Goal: Transaction & Acquisition: Purchase product/service

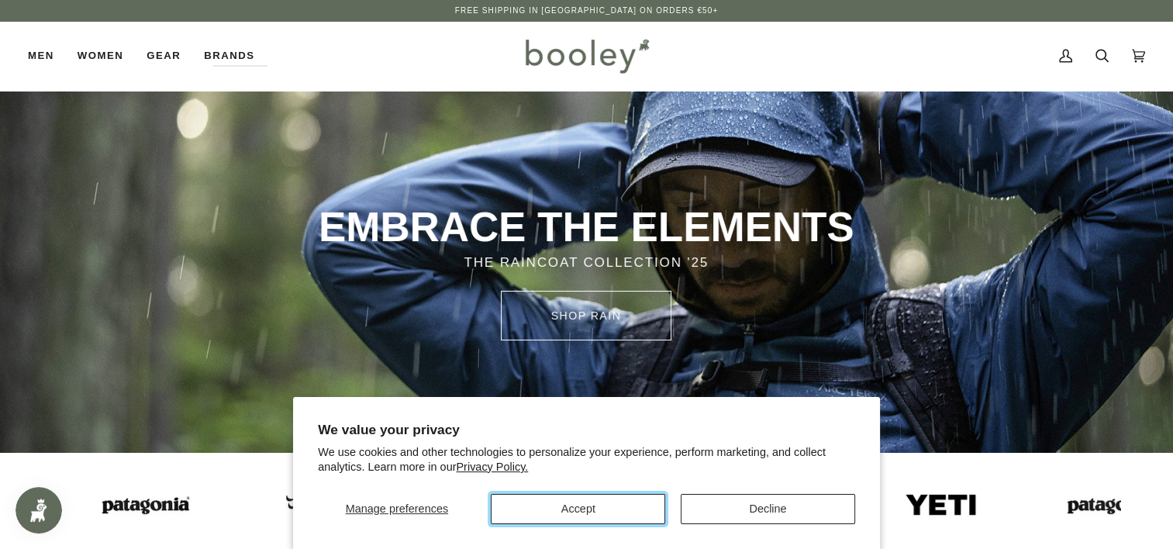
click at [625, 505] on button "Accept" at bounding box center [578, 509] width 174 height 30
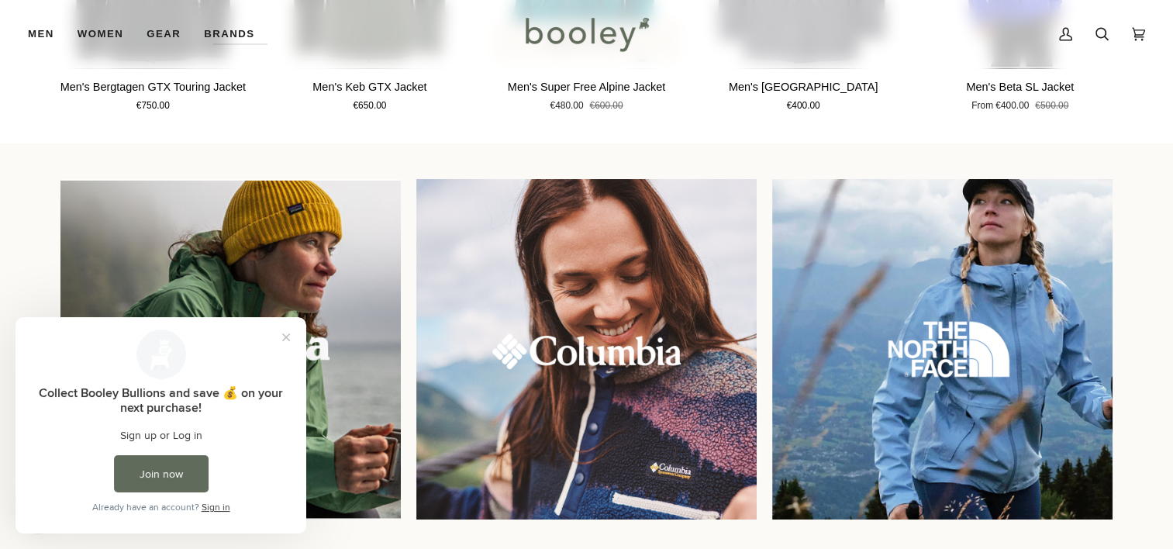
scroll to position [1241, 0]
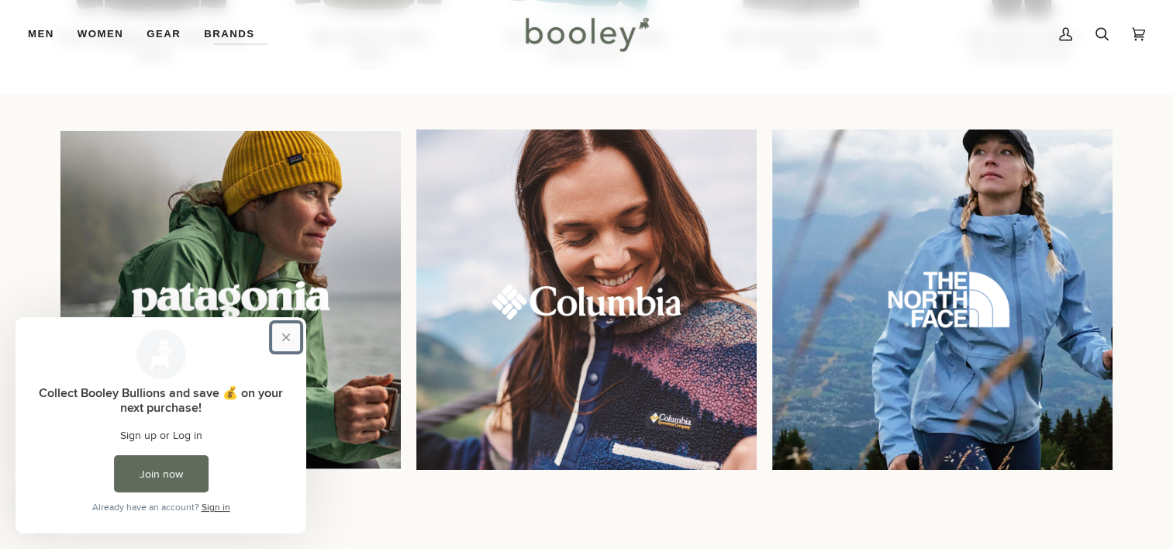
click at [286, 336] on button "Close prompt" at bounding box center [286, 337] width 28 height 28
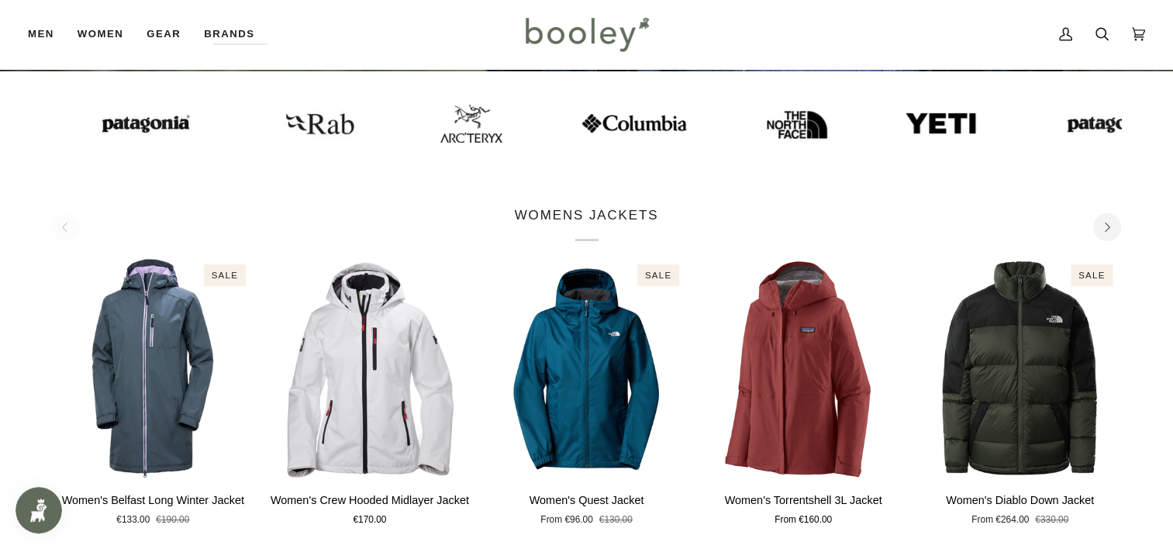
scroll to position [78, 0]
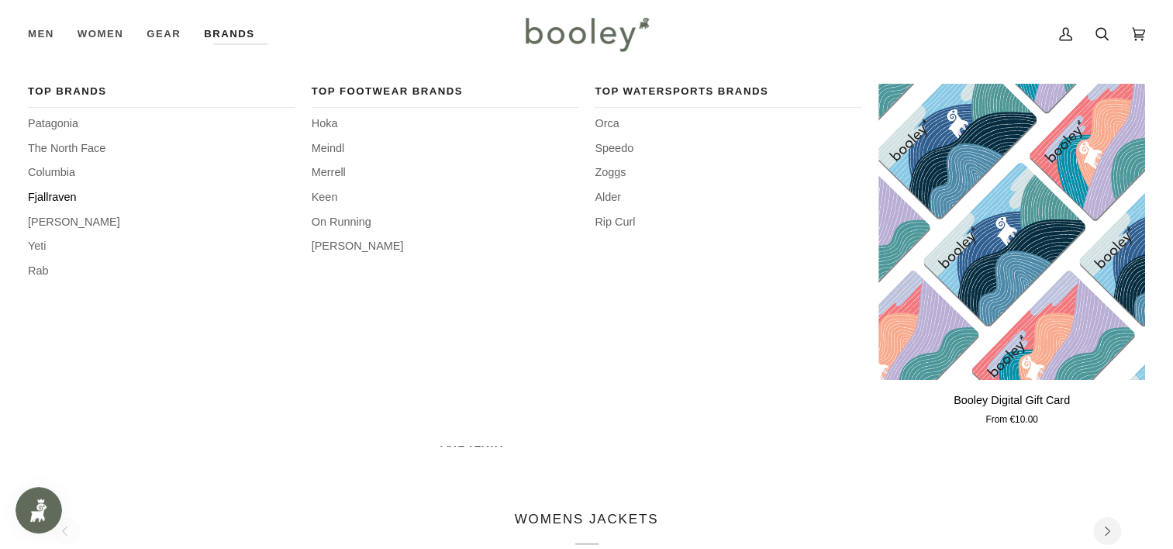
click at [59, 193] on span "Fjallraven" at bounding box center [161, 197] width 267 height 17
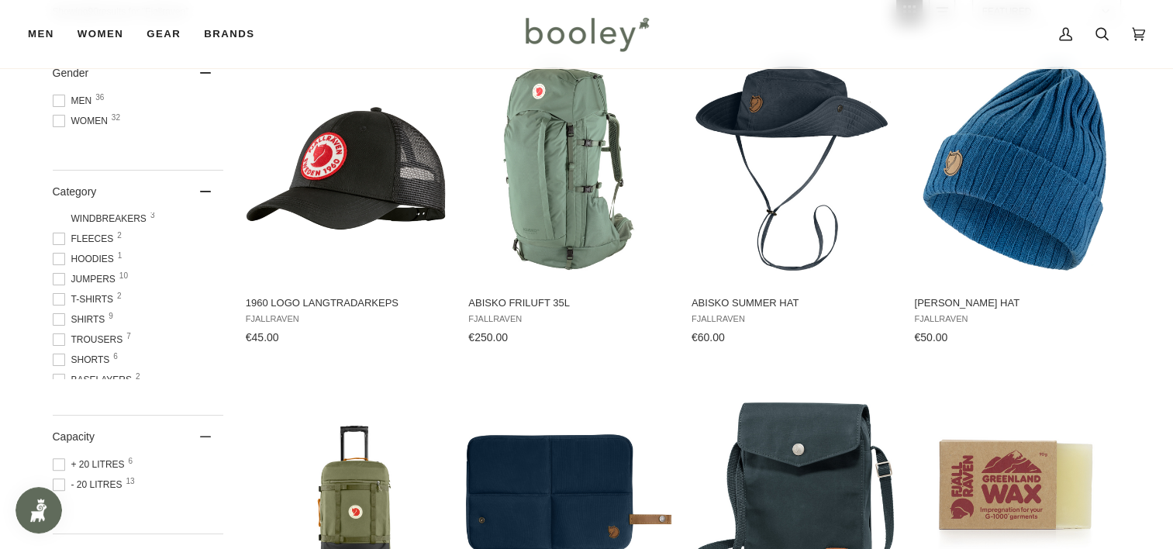
scroll to position [97, 0]
click at [59, 312] on span at bounding box center [59, 318] width 12 height 12
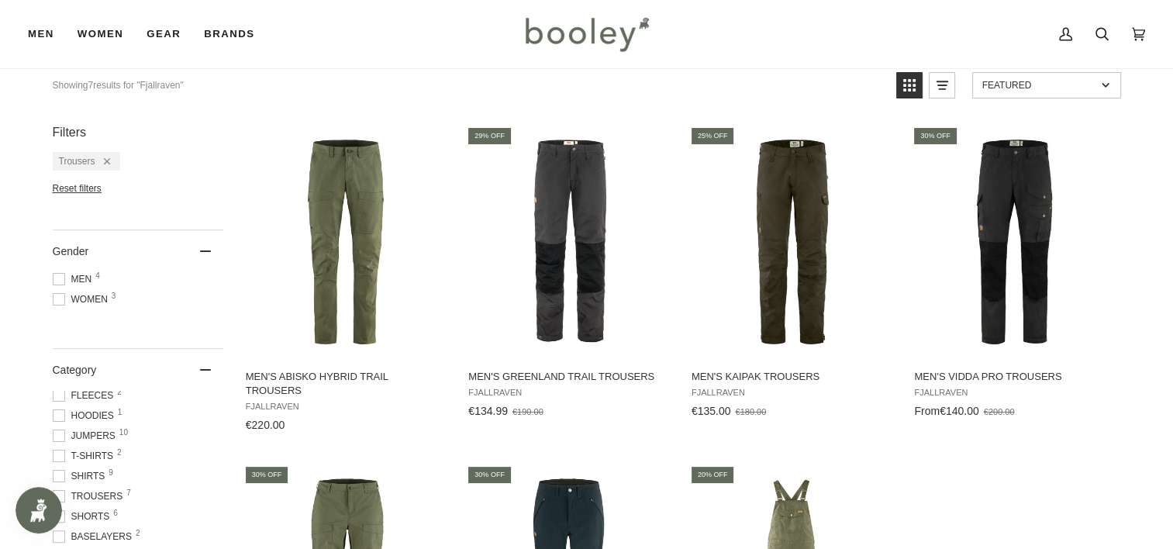
scroll to position [233, 0]
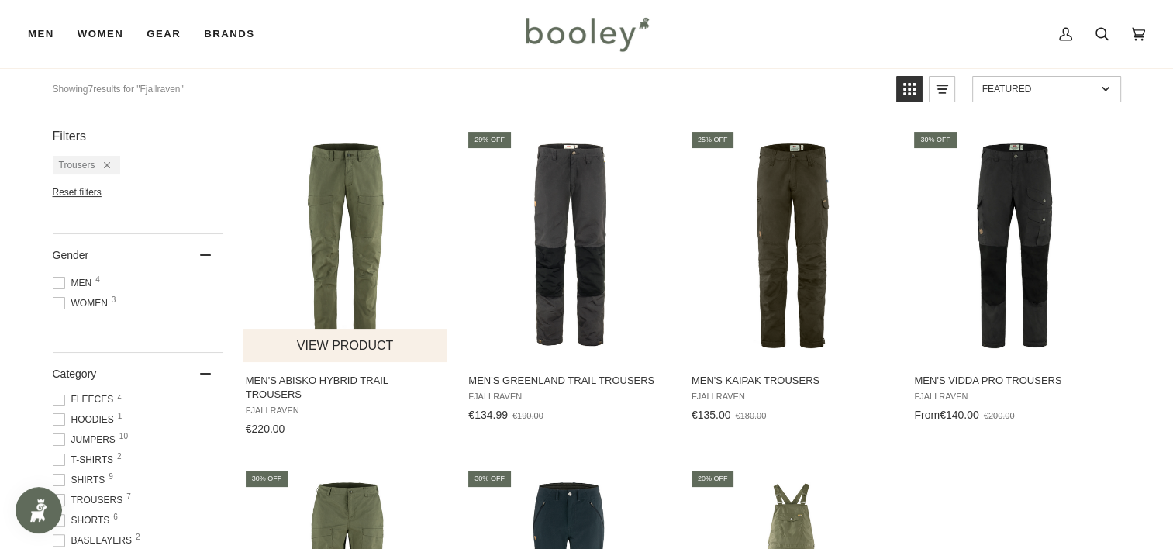
click at [364, 223] on img "Men's Abisko Hybrid Trail Trousers" at bounding box center [347, 246] width 206 height 206
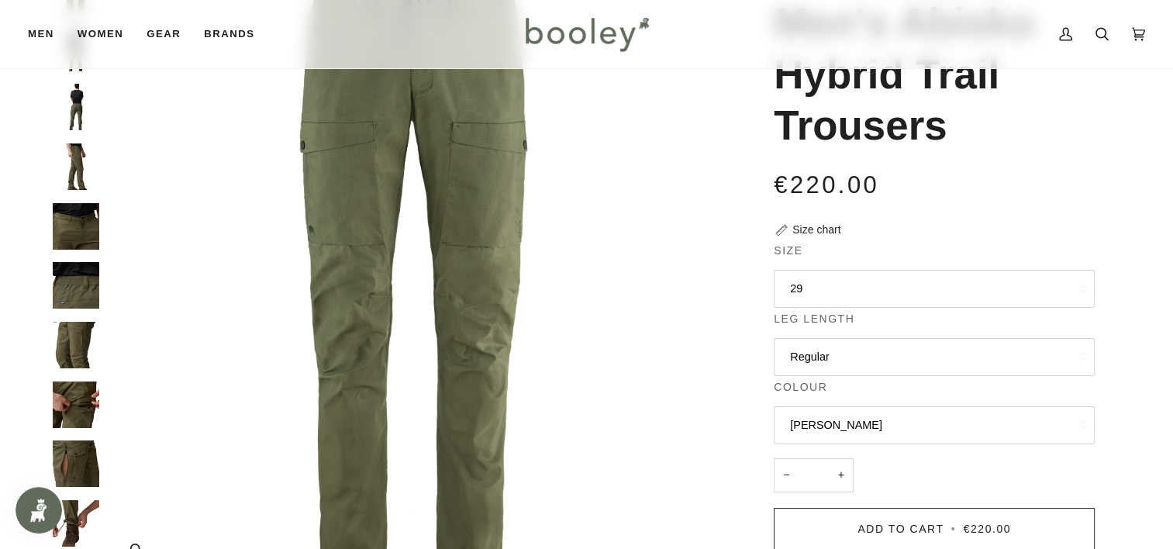
scroll to position [155, 0]
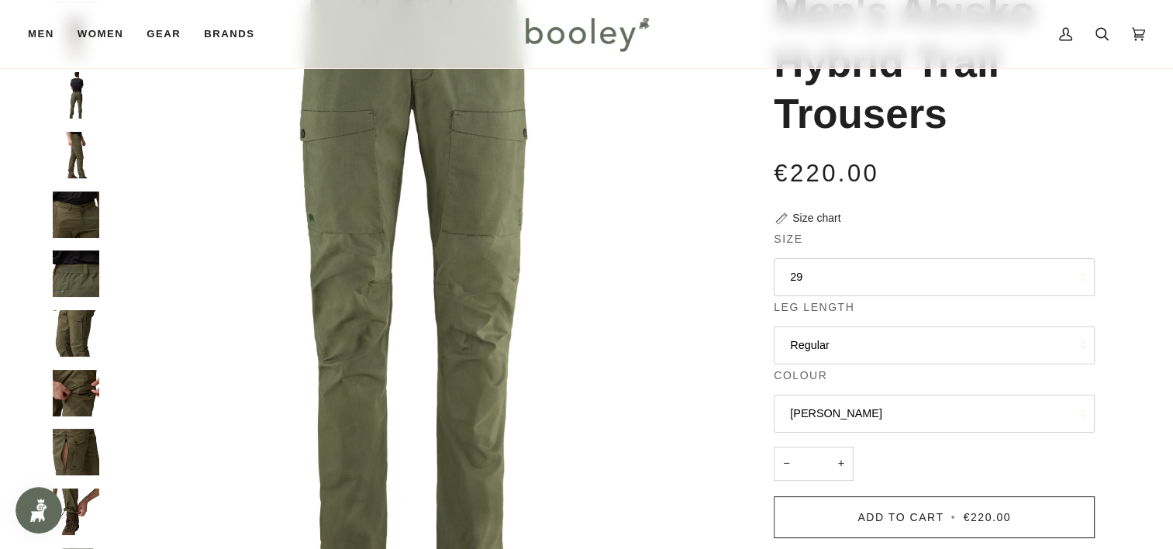
click at [834, 282] on button "29" at bounding box center [934, 277] width 321 height 38
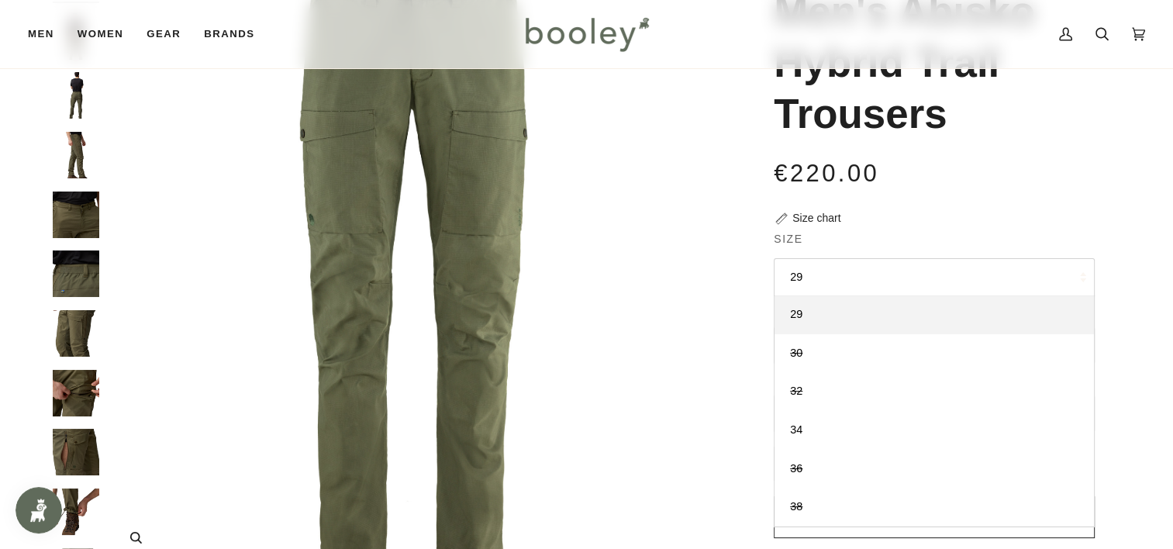
click at [642, 391] on img "Fjallraven Men's Abisko Hybrid Trail Trousers Laurel Green - Booley Galway" at bounding box center [413, 259] width 613 height 613
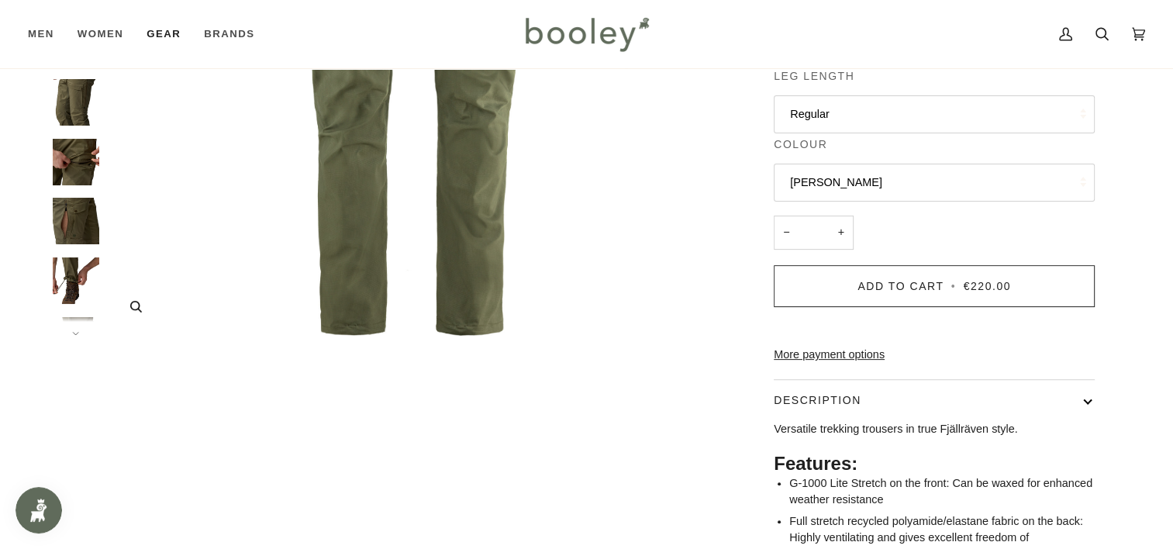
scroll to position [388, 0]
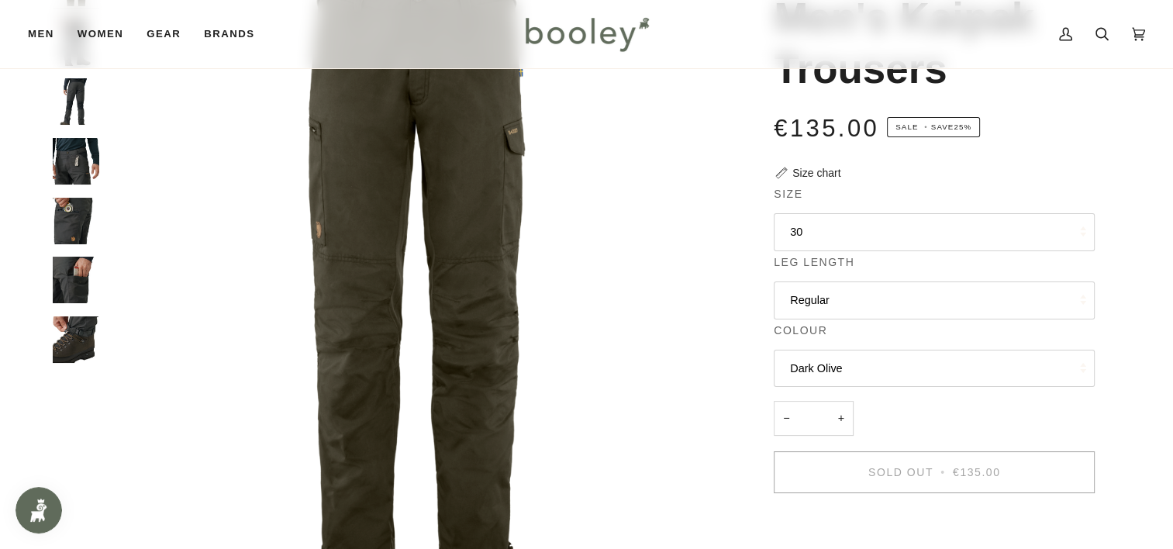
scroll to position [155, 0]
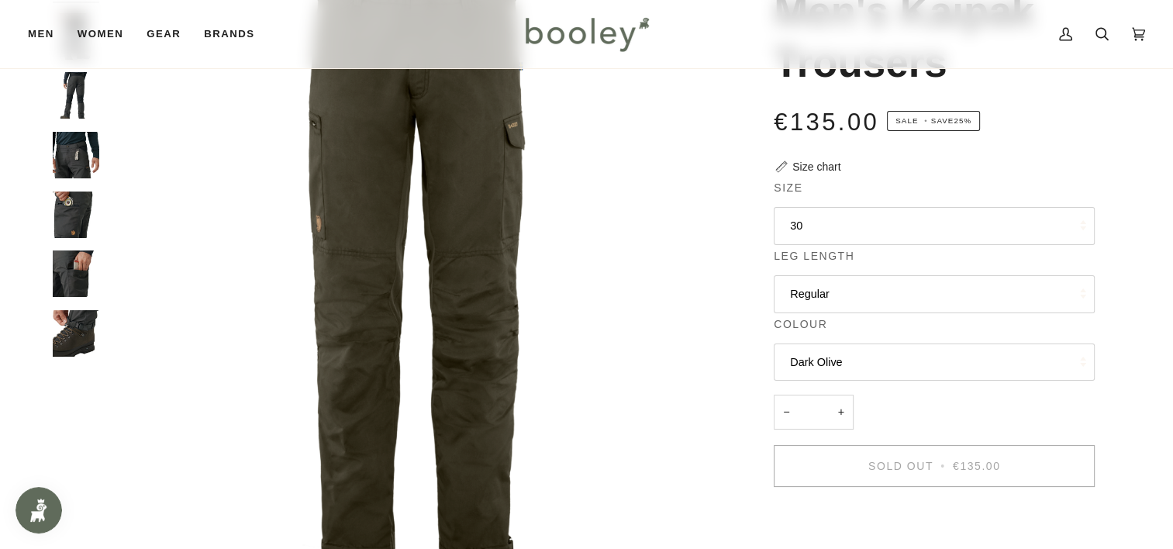
click at [838, 225] on button "30" at bounding box center [934, 226] width 321 height 38
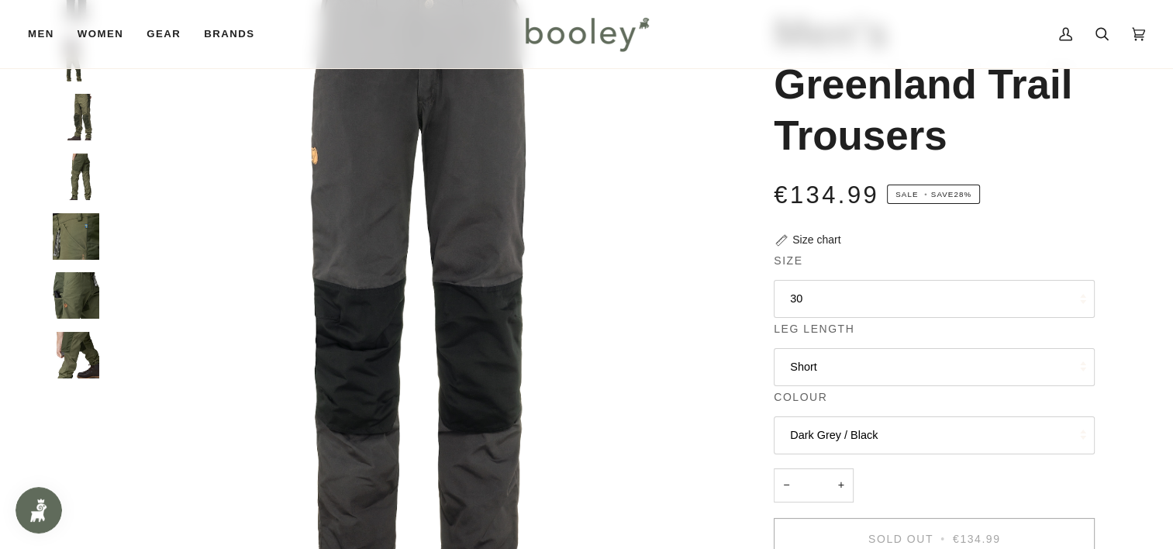
scroll to position [155, 0]
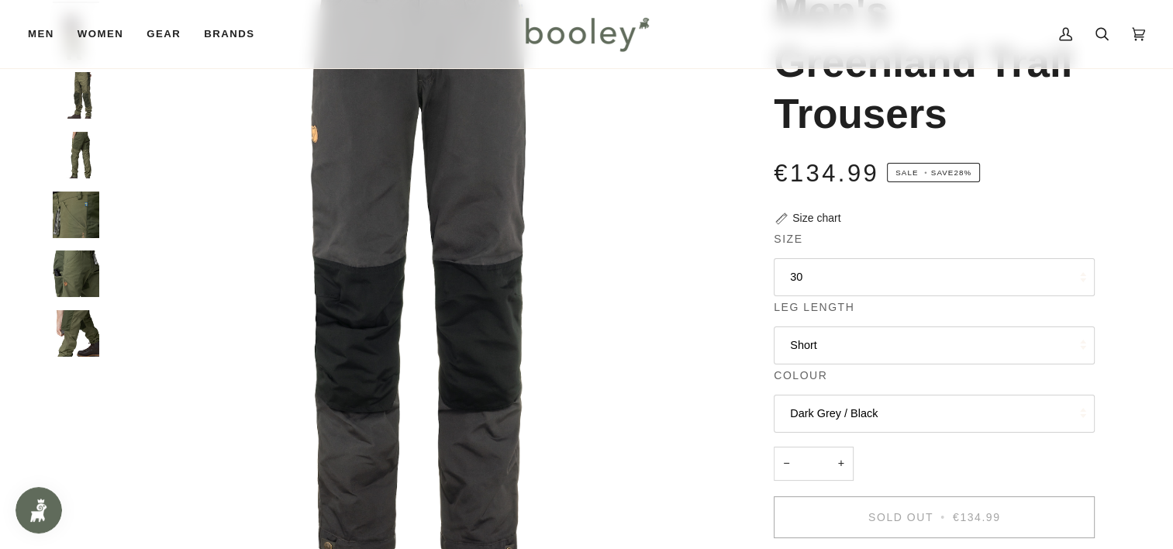
click at [879, 285] on button "30" at bounding box center [934, 277] width 321 height 38
click at [720, 354] on div "Fjallraven Men's Greenland Trail Trousers €134.99 Sale • Save 28% Size chart Si…" at bounding box center [920, 425] width 401 height 945
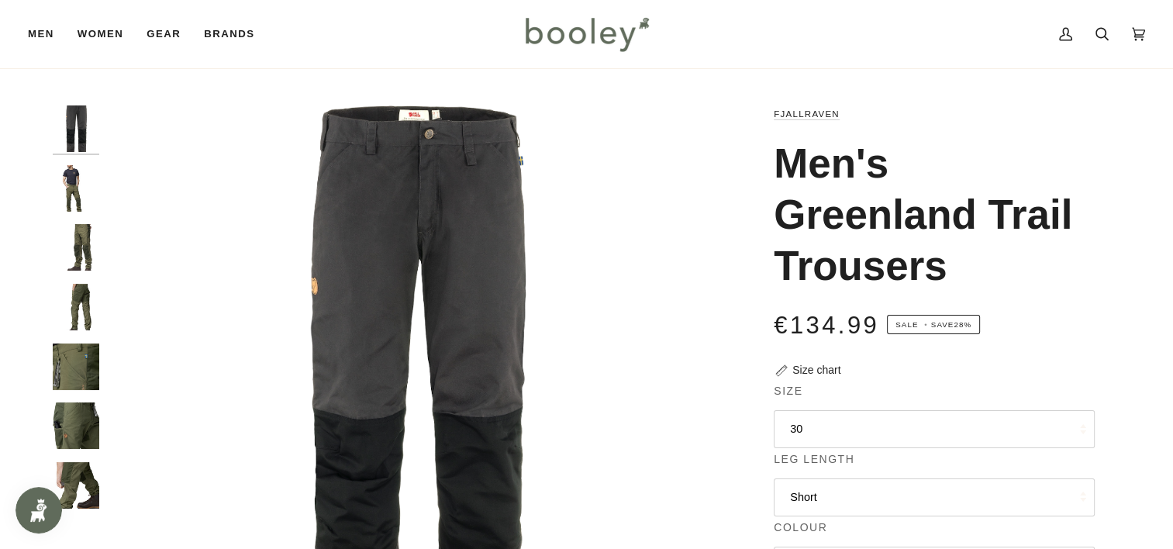
scroll to position [0, 0]
